Goal: Task Accomplishment & Management: Complete application form

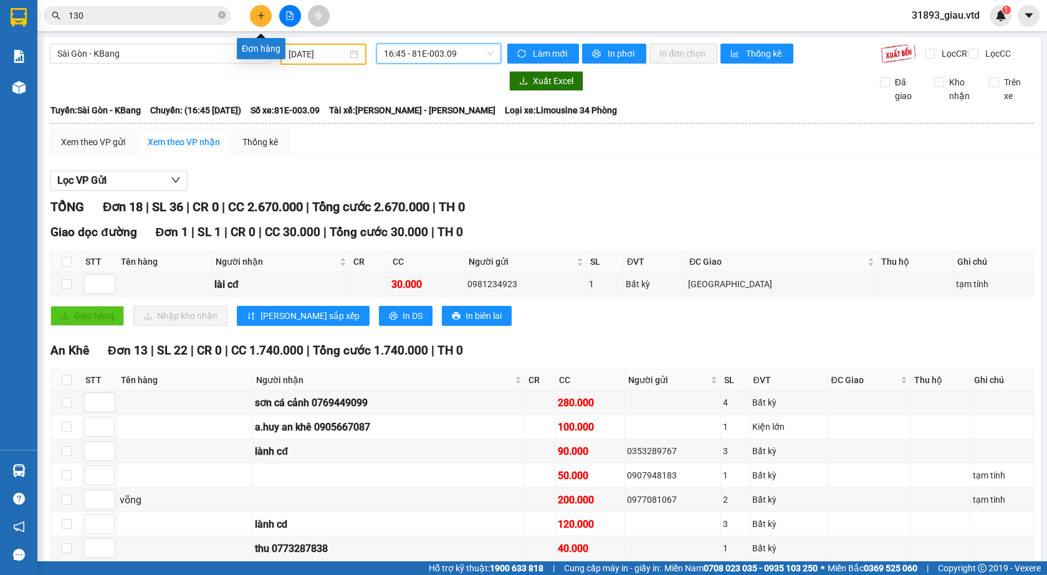
click at [260, 15] on icon "plus" at bounding box center [261, 15] width 9 height 9
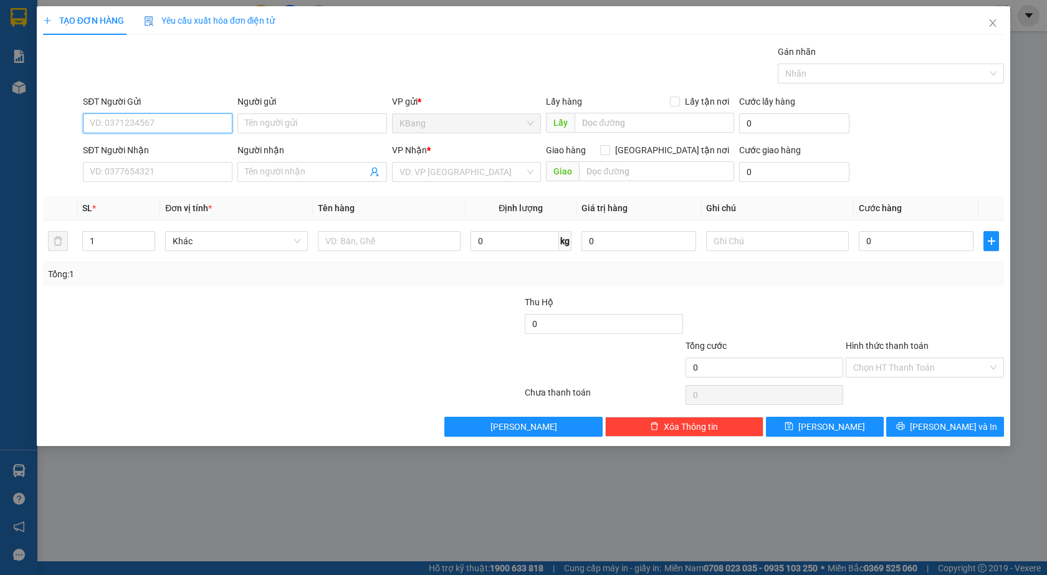
drag, startPoint x: 141, startPoint y: 124, endPoint x: 218, endPoint y: 102, distance: 79.9
click at [160, 118] on input "SĐT Người Gửi" at bounding box center [158, 123] width 150 height 20
type input "0339251136"
click at [143, 146] on div "0339251136" at bounding box center [157, 148] width 135 height 14
type input "37 [PERSON_NAME]"
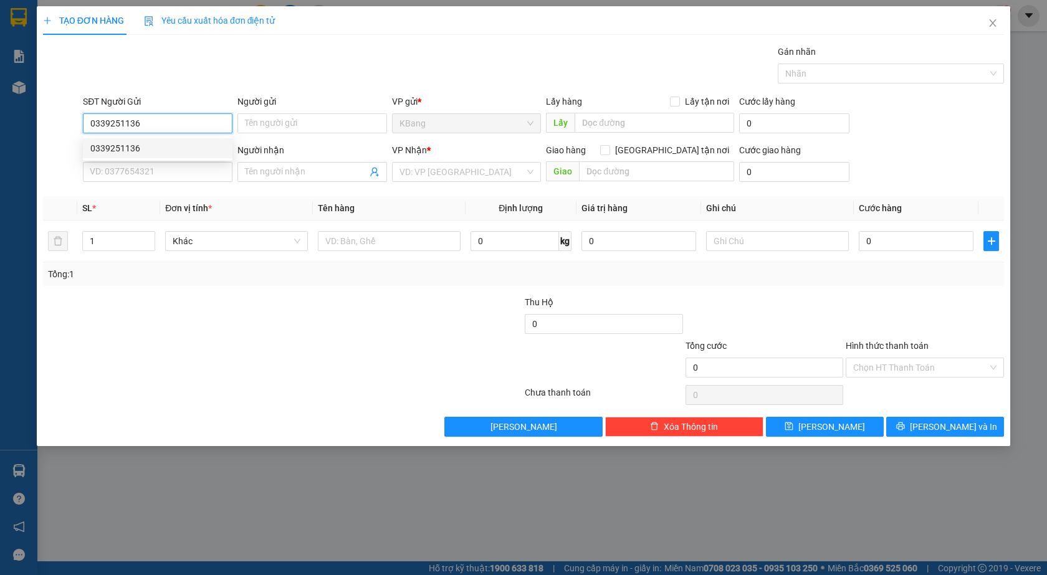
type input "0909153299"
type input "Long"
type input "0339251136"
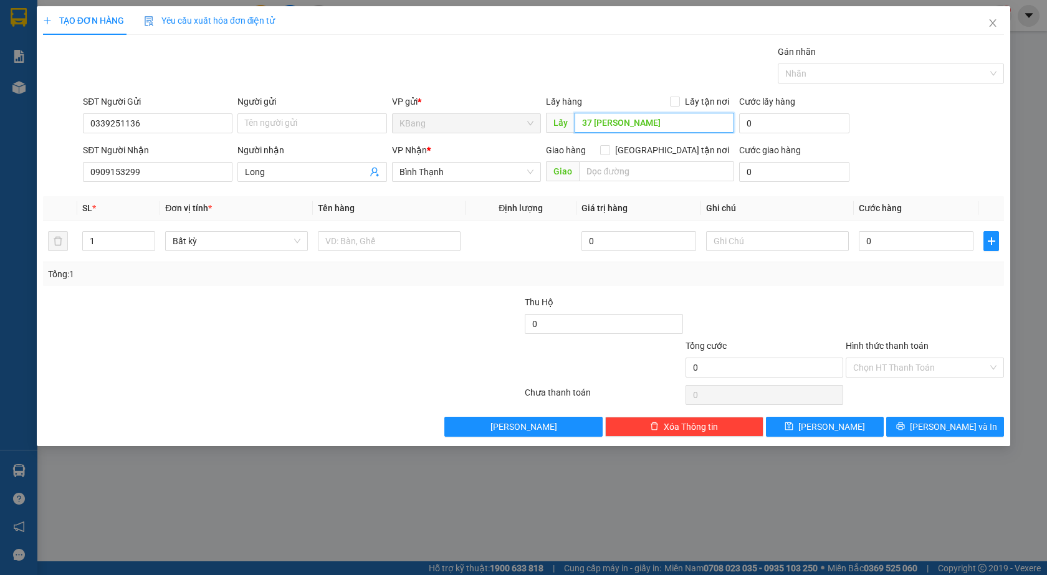
click at [655, 128] on input "37 [PERSON_NAME]" at bounding box center [655, 123] width 160 height 20
click at [147, 174] on input "0909153299" at bounding box center [158, 172] width 150 height 20
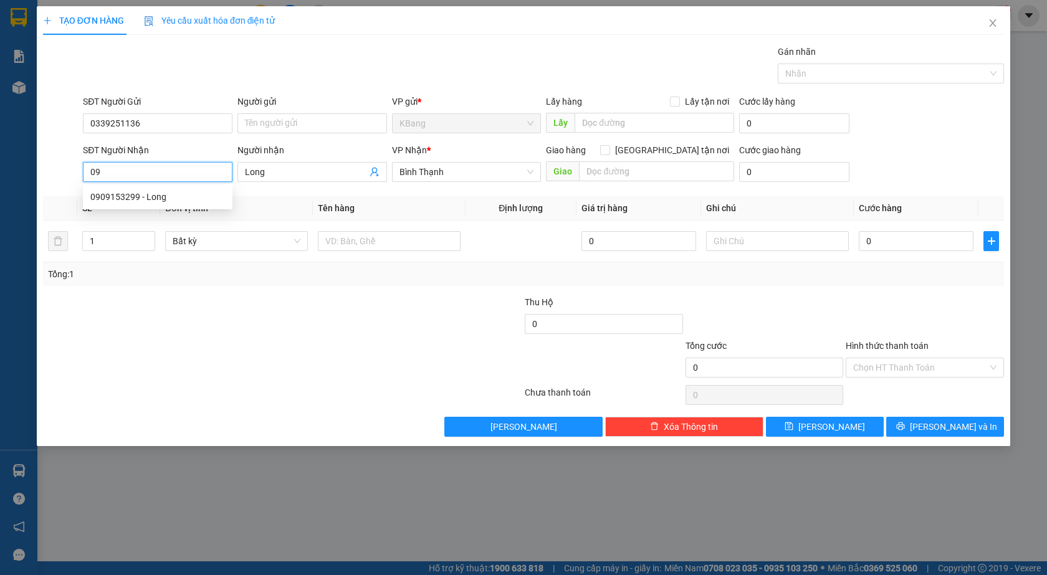
type input "0"
click at [117, 197] on div "0989329498 - thái" at bounding box center [157, 197] width 135 height 14
type input "0989329498"
type input "thái"
type input "cx tín phong cổng việt hương"
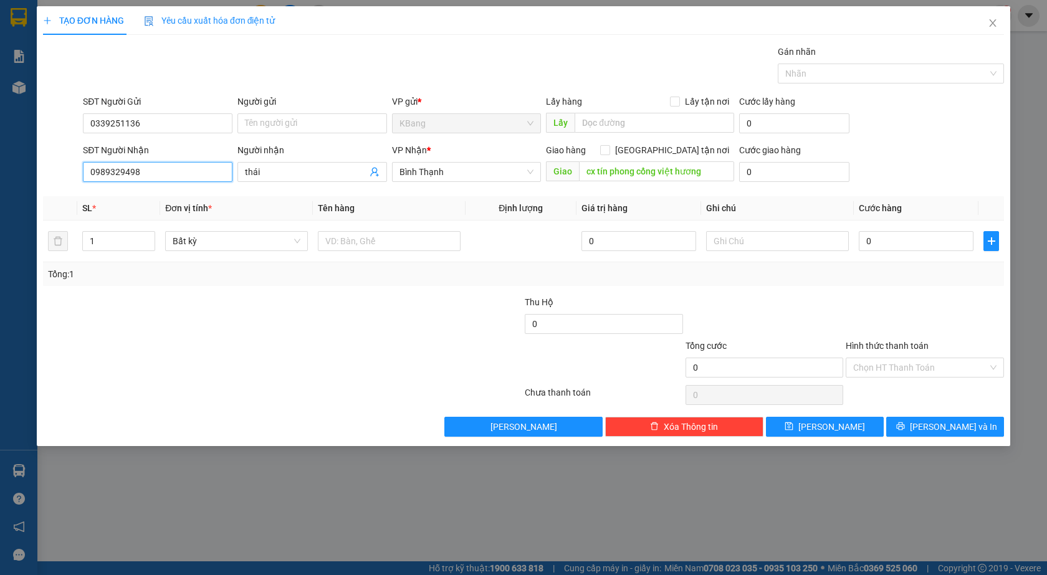
type input "0989329498"
click at [146, 236] on icon "up" at bounding box center [148, 238] width 4 height 4
type input "3"
click at [146, 236] on icon "up" at bounding box center [148, 238] width 4 height 4
click at [352, 242] on input "text" at bounding box center [389, 241] width 143 height 20
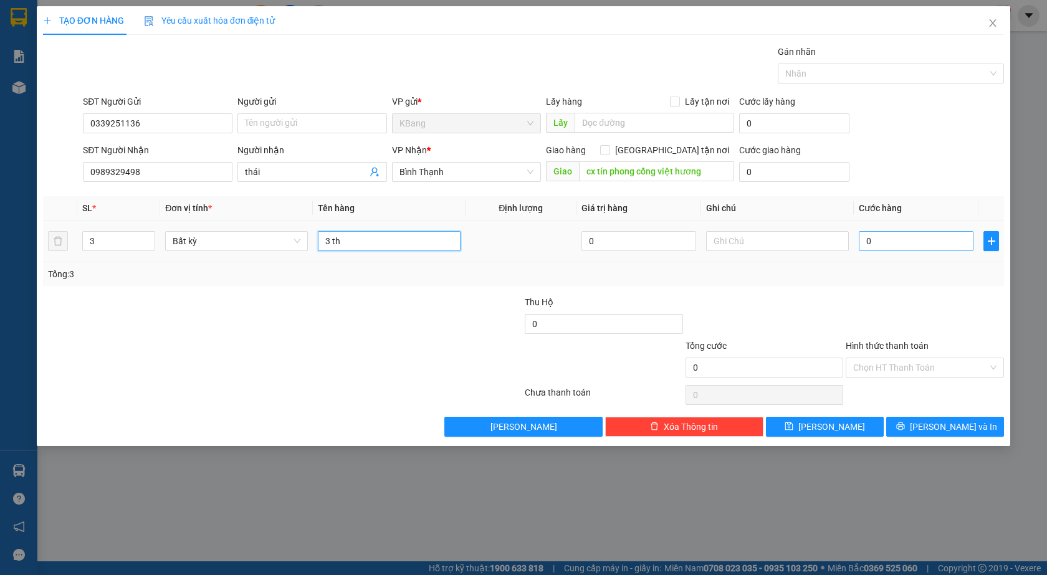
type input "3 th"
type input "3"
type input "0"
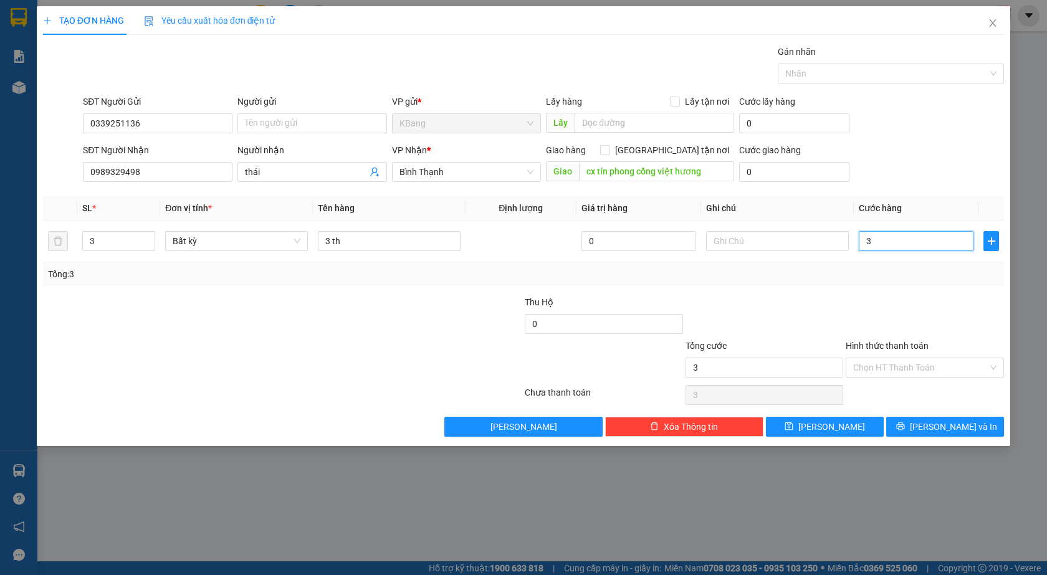
type input "0"
type input "02"
type input "2"
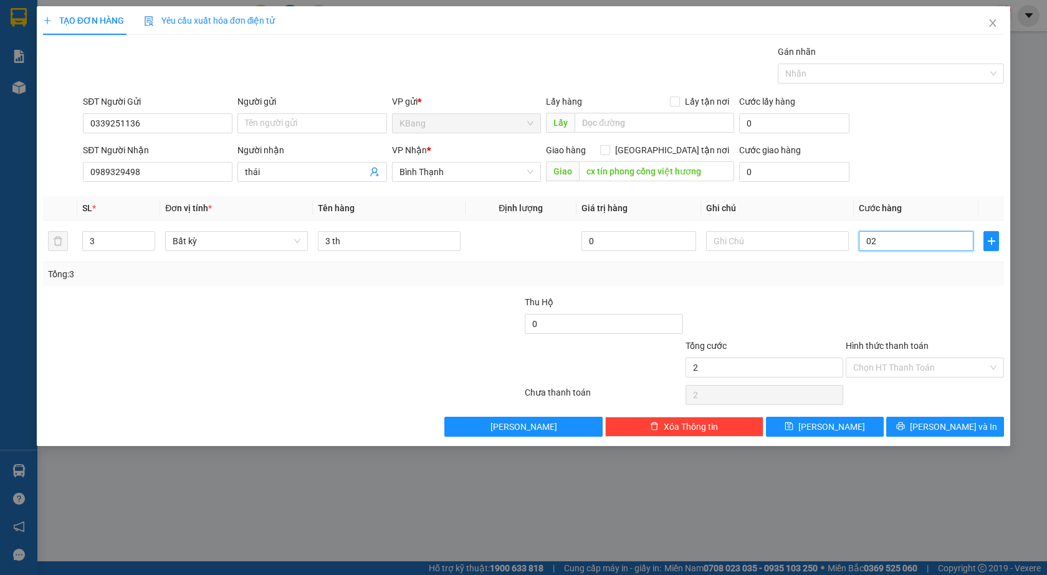
type input "028"
type input "28"
type input "02"
type input "2"
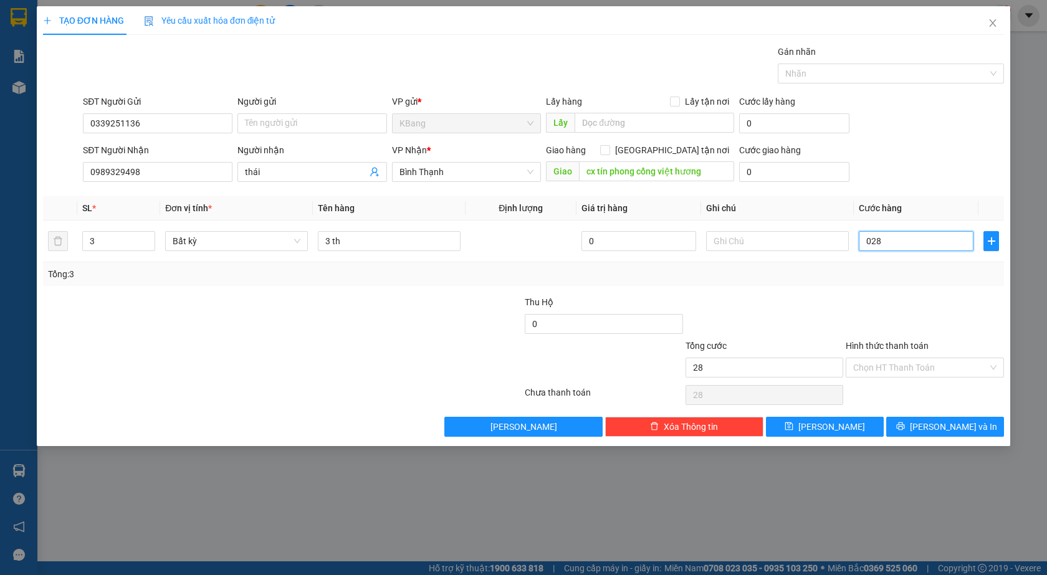
type input "2"
type input "027"
type input "27"
type input "0.270"
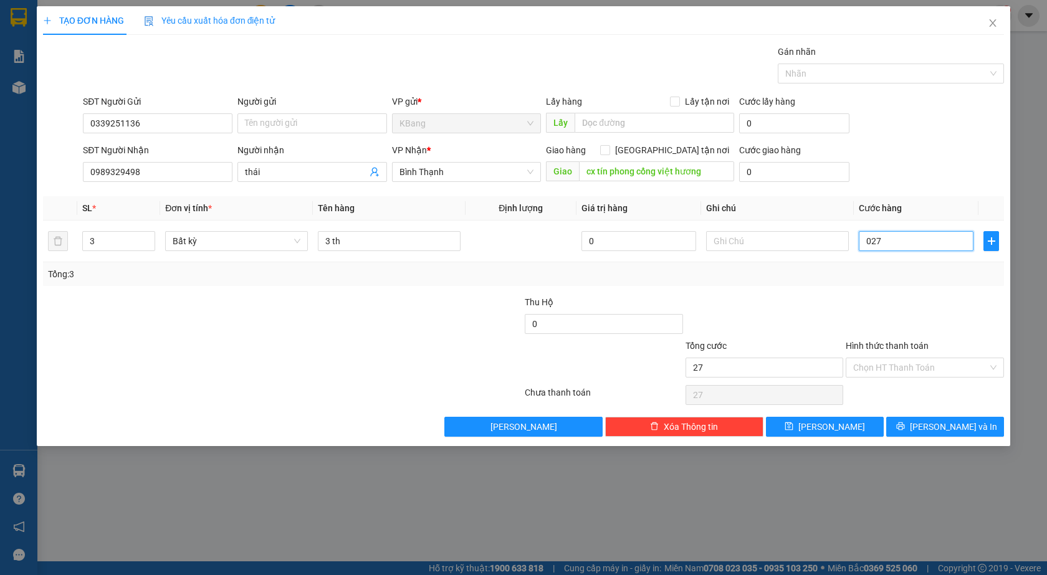
type input "270"
type input "02.700"
type input "2.700"
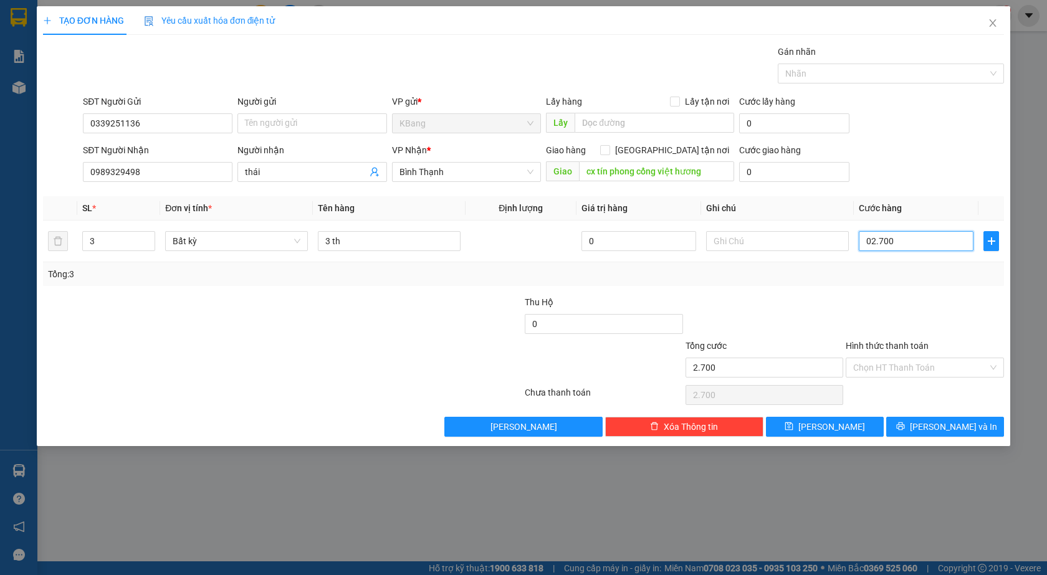
type input "027.000"
type input "27.000"
type input "0.270.000"
type input "270.000"
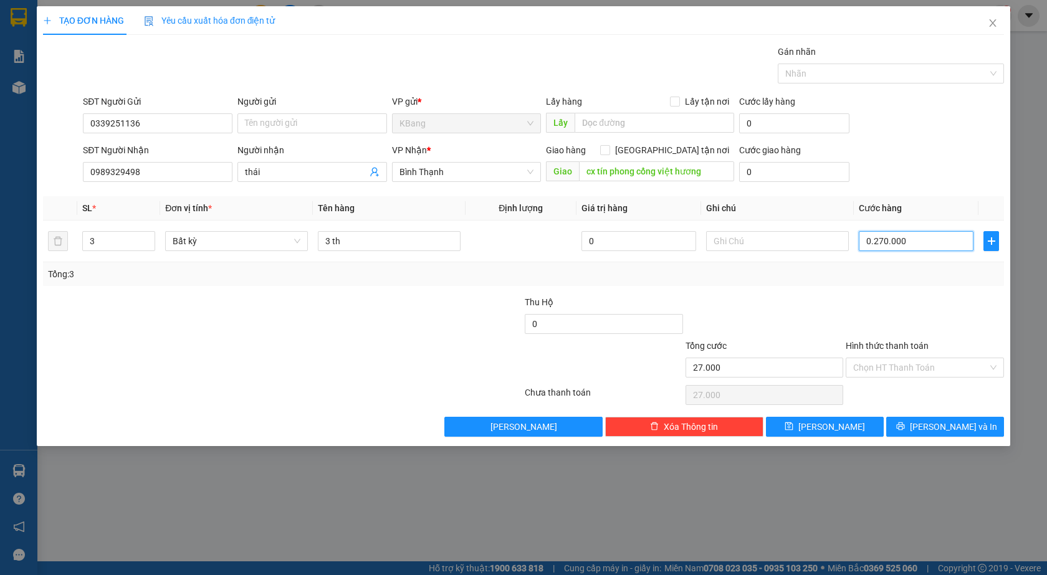
type input "270.000"
drag, startPoint x: 370, startPoint y: 248, endPoint x: 375, endPoint y: 370, distance: 122.3
click at [370, 251] on input "3 th" at bounding box center [389, 241] width 143 height 20
type input "3 th sầu"
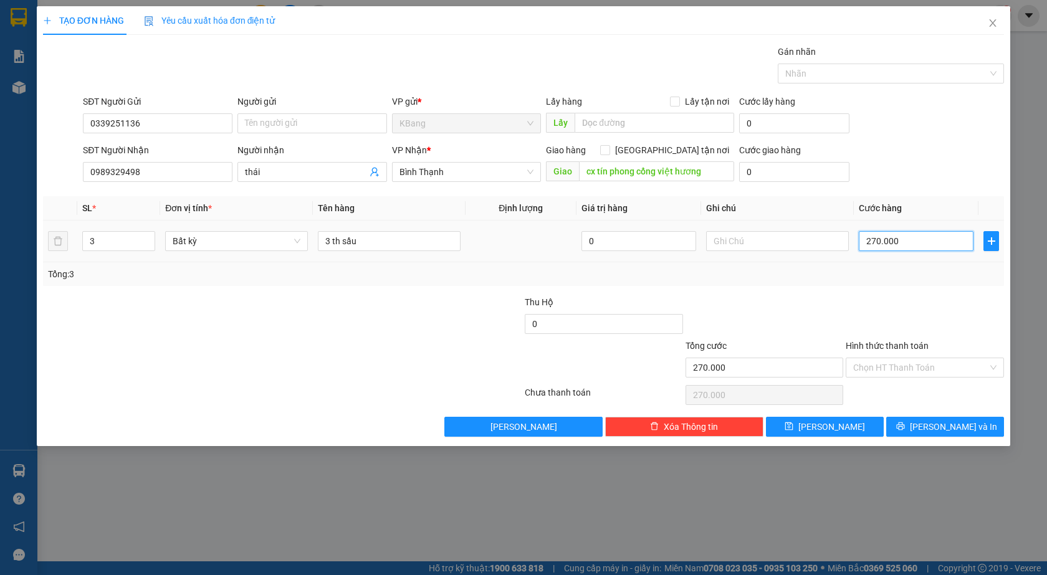
click at [906, 243] on input "270.000" at bounding box center [916, 241] width 115 height 20
type input "0"
type input "03"
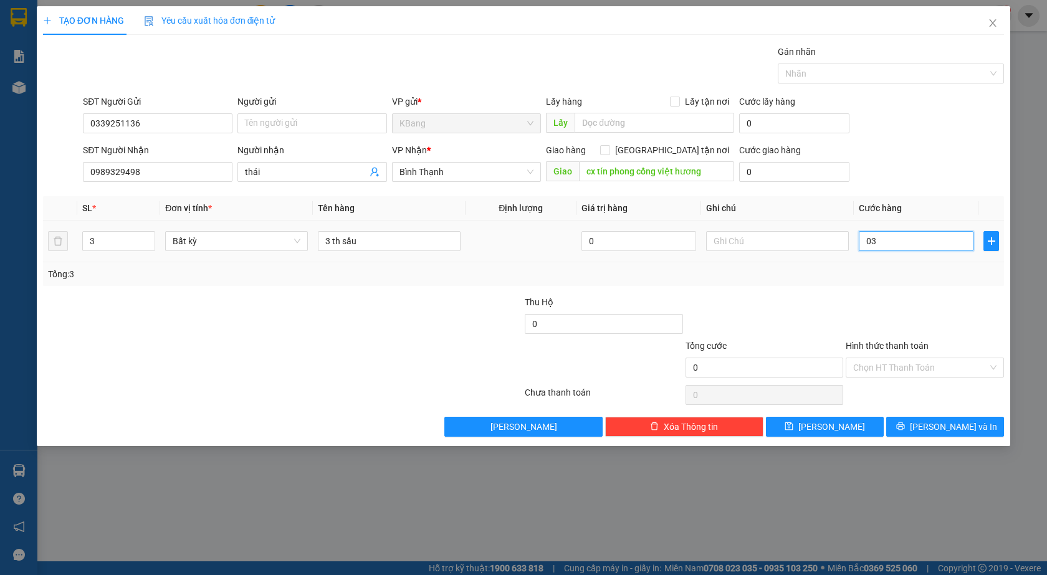
type input "3"
type input "030"
type input "30"
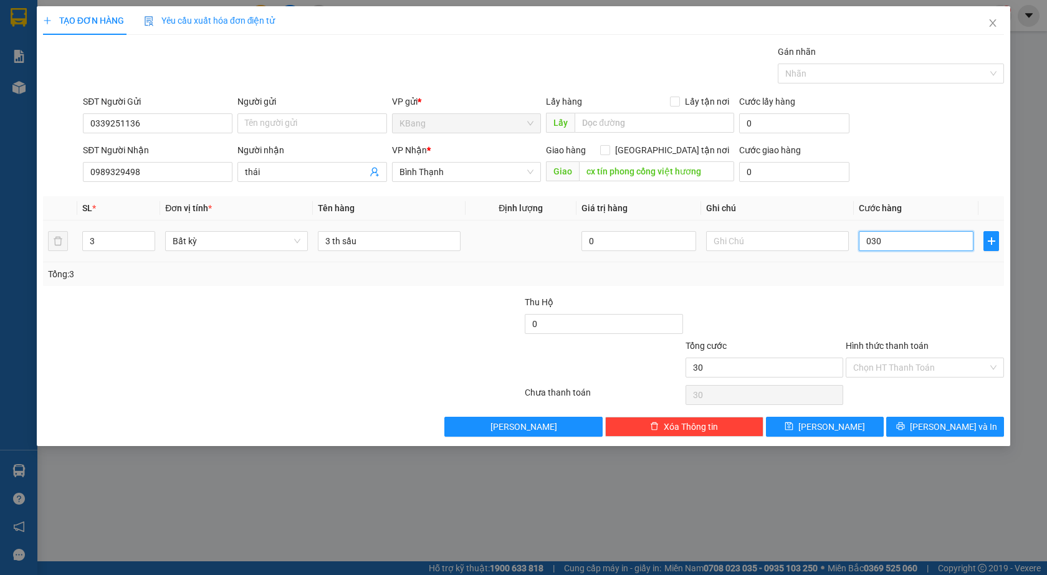
type input "0.300"
type input "300"
type input "03.000"
type input "3.000"
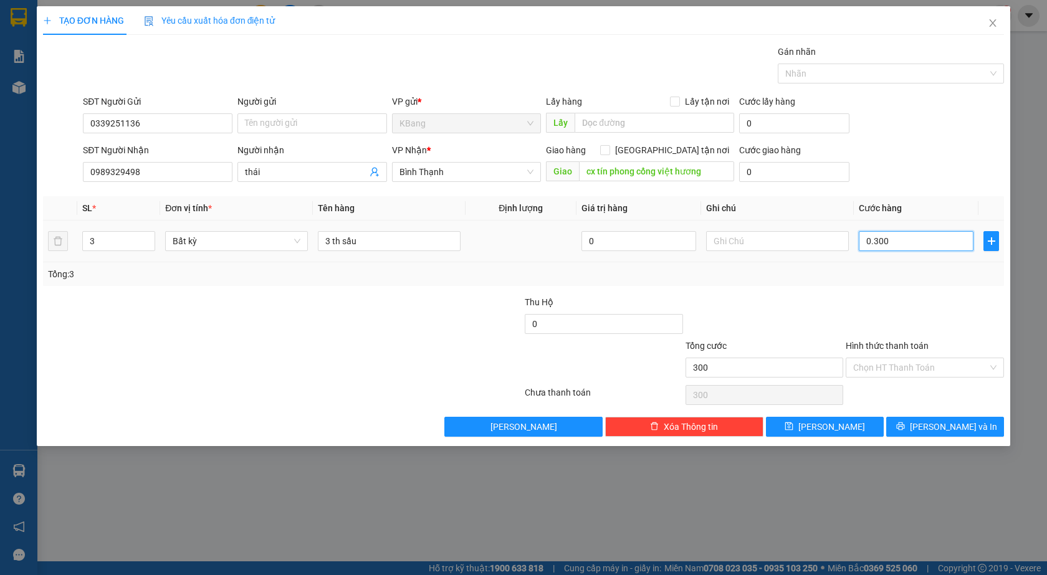
type input "3.000"
type input "030.000"
type input "30.000"
type input "0.300.000"
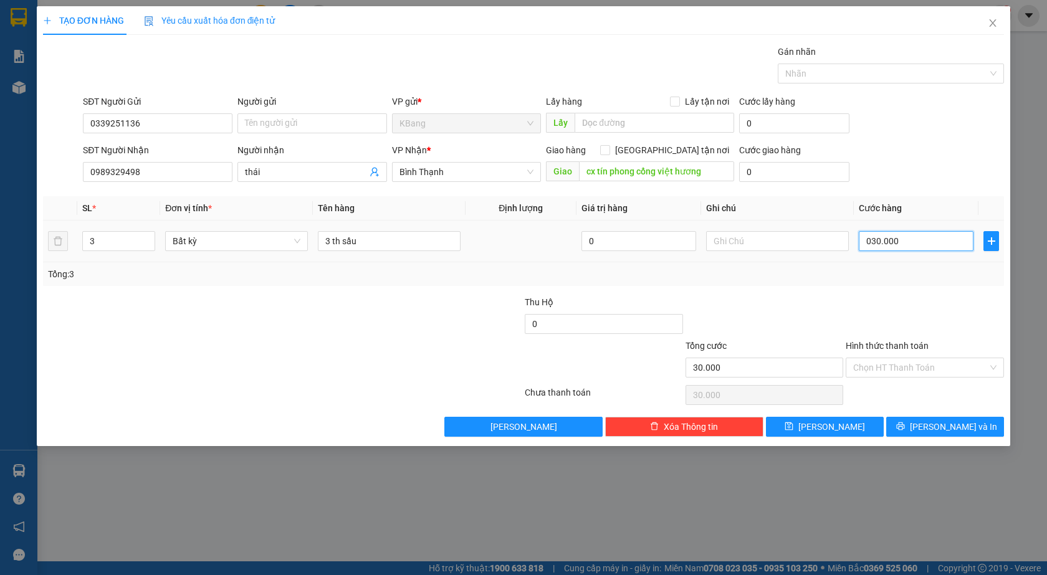
type input "300.000"
click at [945, 428] on span "[PERSON_NAME] và In" at bounding box center [953, 427] width 87 height 14
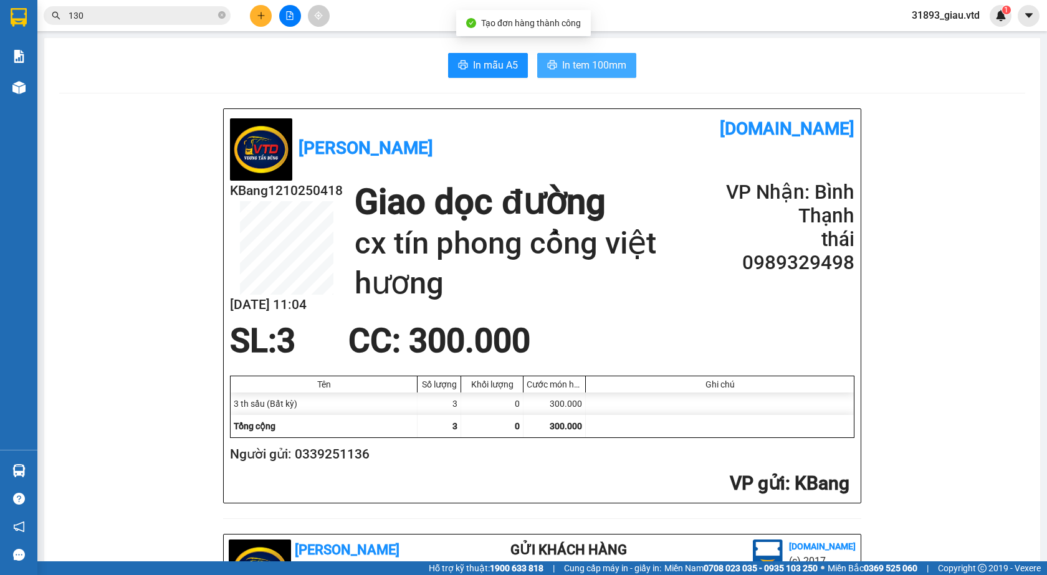
click at [565, 59] on span "In tem 100mm" at bounding box center [594, 65] width 64 height 16
